Goal: Check status: Check status

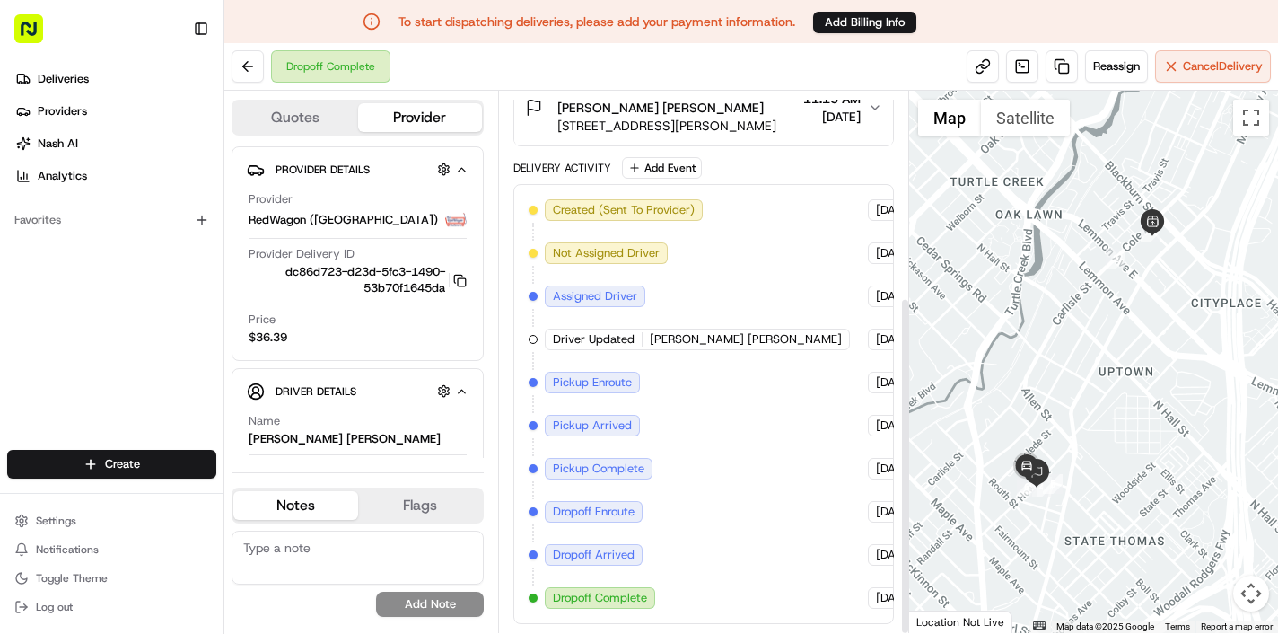
scroll to position [329, 0]
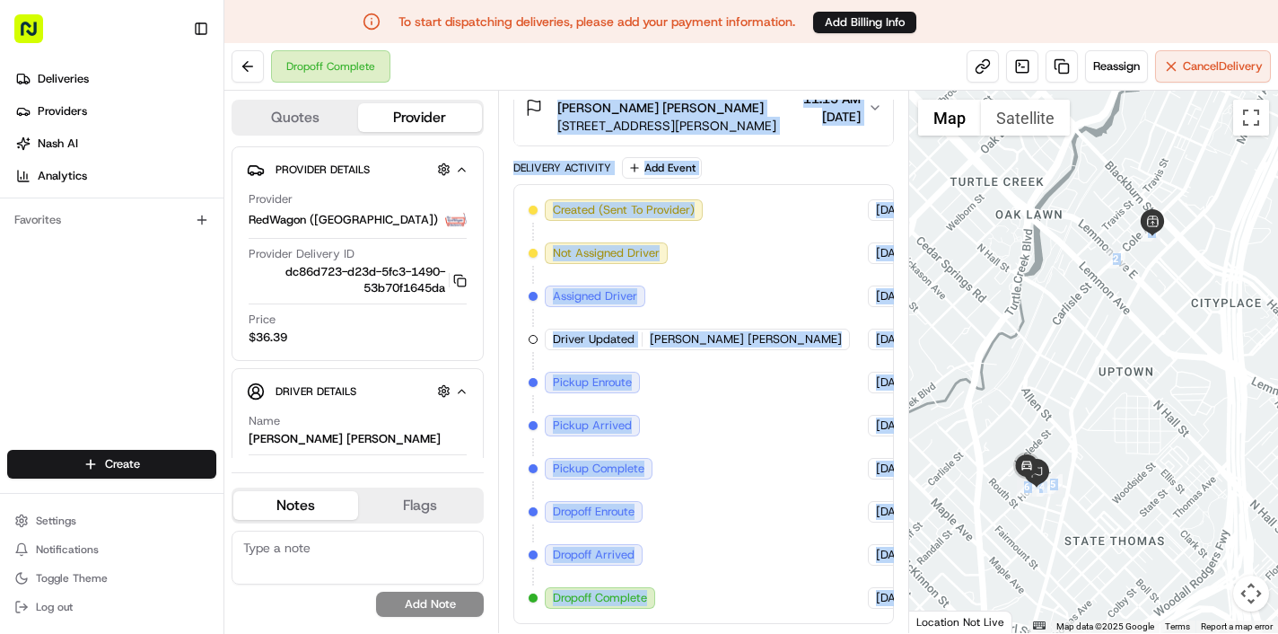
drag, startPoint x: 905, startPoint y: 213, endPoint x: 978, endPoint y: 221, distance: 73.2
click at [978, 221] on div "Quotes Provider Provider Details Hidden ( 4 ) Provider RedWagon (Dallas) Provid…" at bounding box center [751, 362] width 1054 height 542
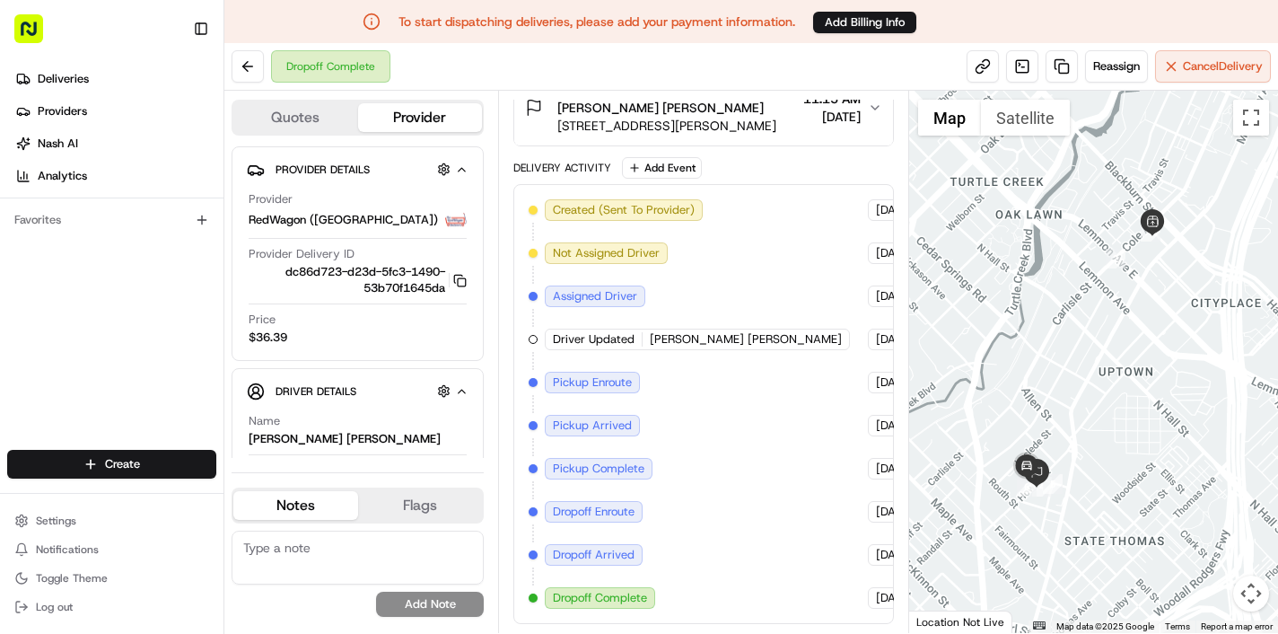
click at [715, 328] on div "Created (Sent To Provider) RedWagon (Dallas) 07/11/2025 2:14 PM CDT Not Assigne…" at bounding box center [704, 403] width 350 height 409
drag, startPoint x: 891, startPoint y: 531, endPoint x: 930, endPoint y: 532, distance: 38.6
click at [931, 533] on div "Quotes Provider Provider Details Hidden ( 4 ) Provider RedWagon (Dallas) Provid…" at bounding box center [751, 362] width 1054 height 542
click at [880, 531] on div "Created (Sent To Provider) RedWagon (Dallas) 07/11/2025 2:14 PM CDT Not Assigne…" at bounding box center [704, 404] width 381 height 440
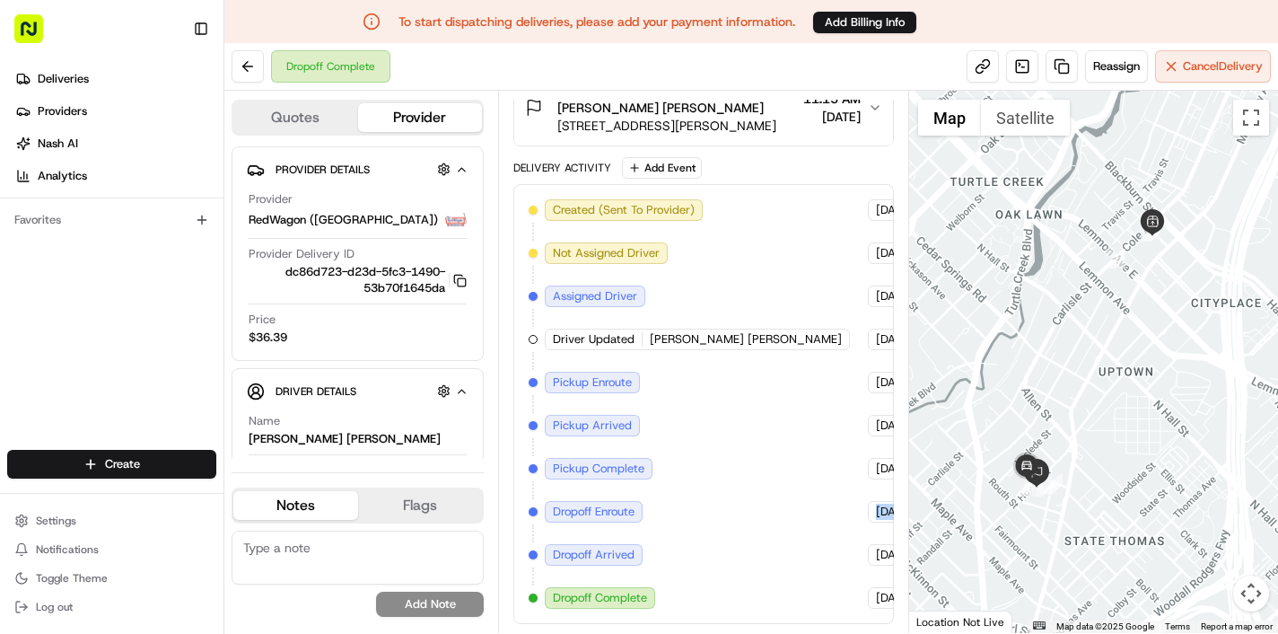
click at [880, 531] on div "Created (Sent To Provider) RedWagon (Dallas) 07/11/2025 2:14 PM CDT Not Assigne…" at bounding box center [704, 404] width 381 height 440
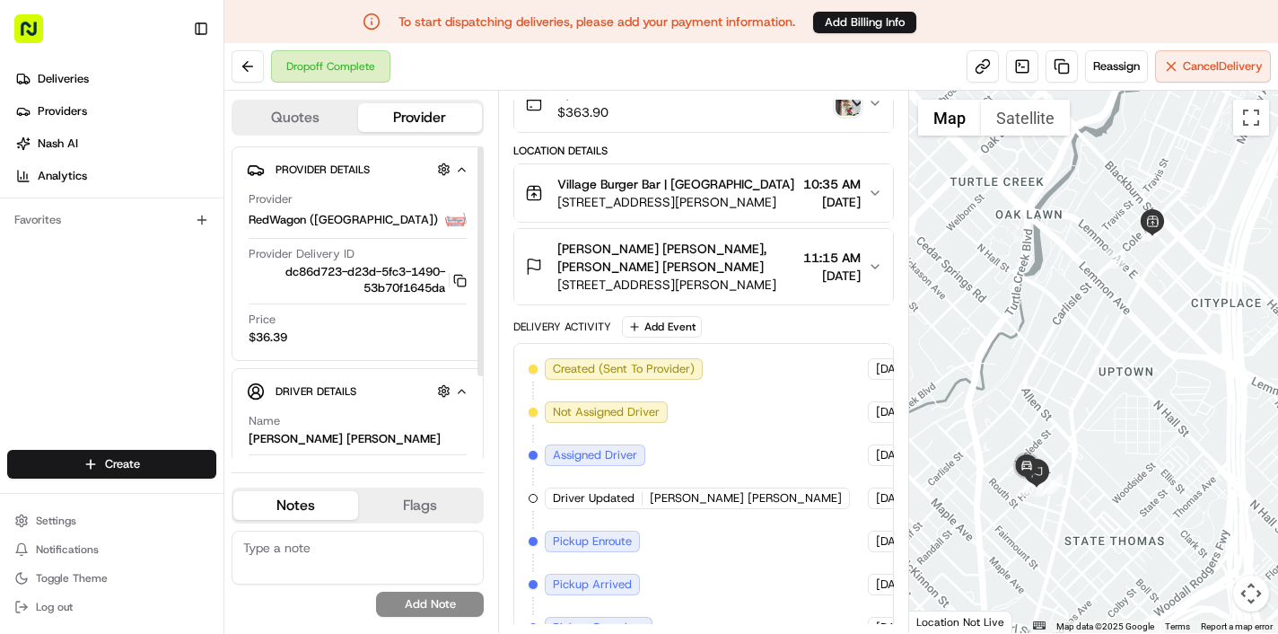
click at [790, 499] on div "Created (Sent To Provider) RedWagon (Dallas) 07/11/2025 2:14 PM CDT Not Assigne…" at bounding box center [704, 562] width 350 height 409
